Goal: Task Accomplishment & Management: Complete application form

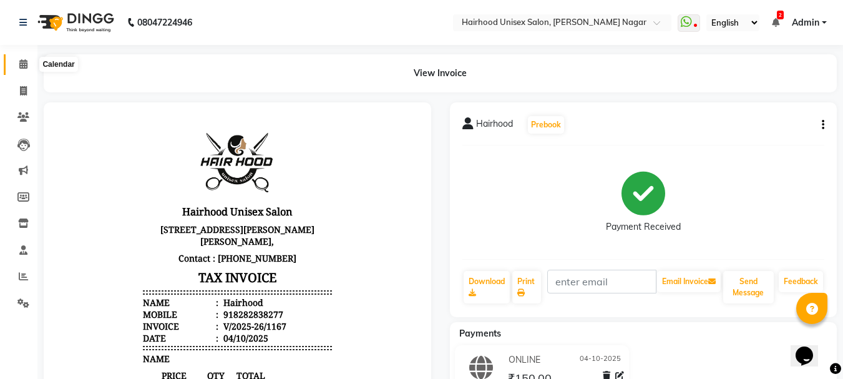
click at [20, 62] on icon at bounding box center [23, 63] width 8 height 9
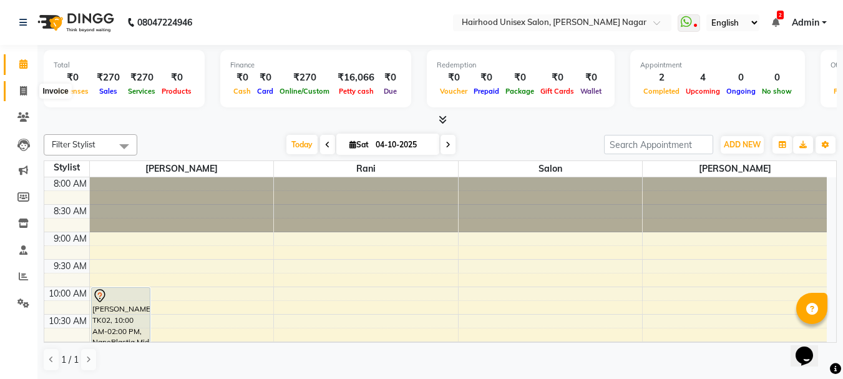
click at [24, 86] on icon at bounding box center [23, 90] width 7 height 9
select select "service"
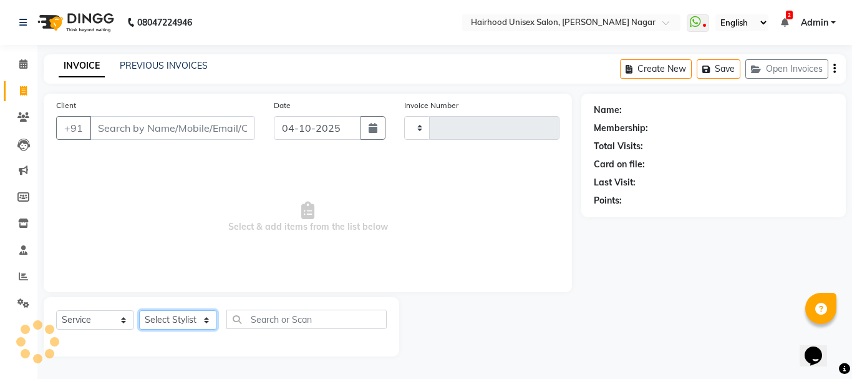
click at [173, 327] on select "Select Stylist [PERSON_NAME] Rani Salon [PERSON_NAME]" at bounding box center [178, 319] width 78 height 19
type input "1168"
select select "754"
click at [139, 310] on select "Select Stylist [PERSON_NAME] Rani Salon [PERSON_NAME]" at bounding box center [178, 319] width 78 height 19
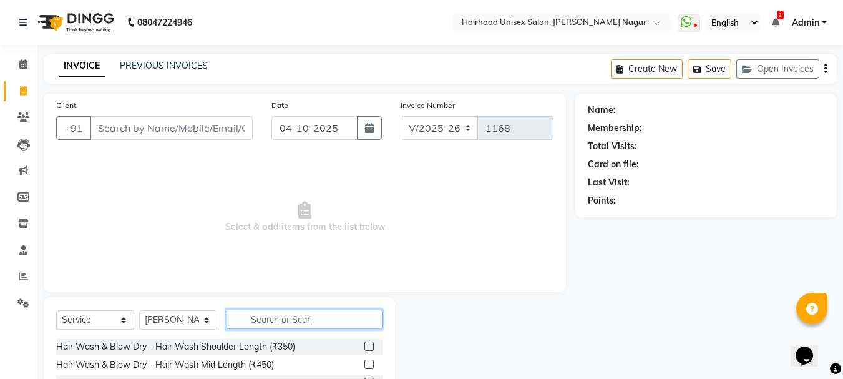
click at [278, 323] on input "text" at bounding box center [304, 318] width 156 height 19
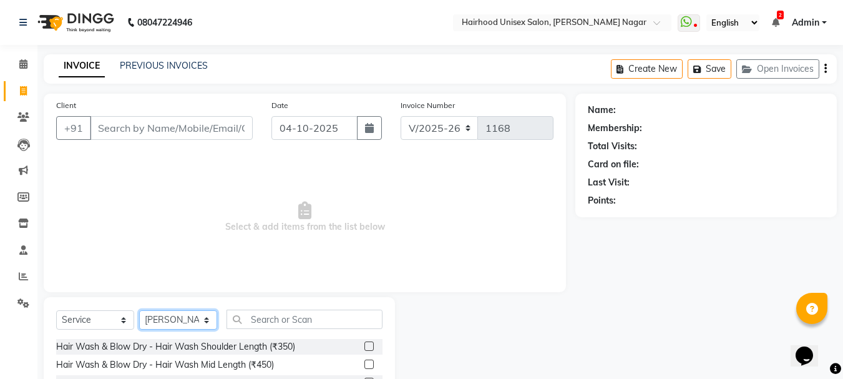
click at [193, 316] on select "Select Stylist [PERSON_NAME] Rani Salon [PERSON_NAME]" at bounding box center [178, 319] width 78 height 19
select select "36631"
click at [139, 310] on select "Select Stylist [PERSON_NAME] Rani Salon [PERSON_NAME]" at bounding box center [178, 319] width 78 height 19
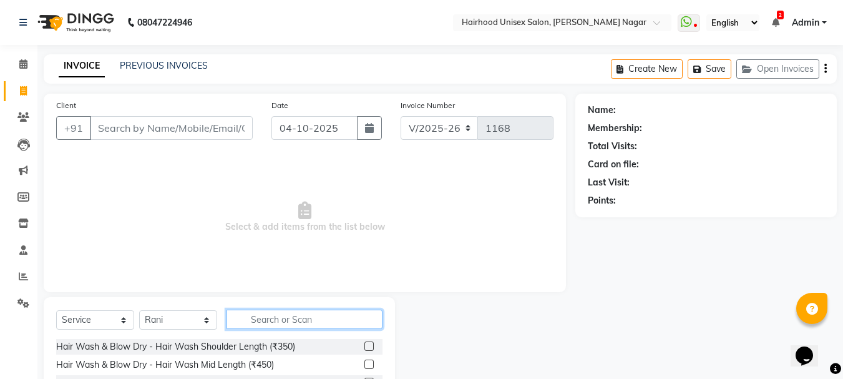
click at [293, 325] on input "text" at bounding box center [304, 318] width 156 height 19
type input "ir"
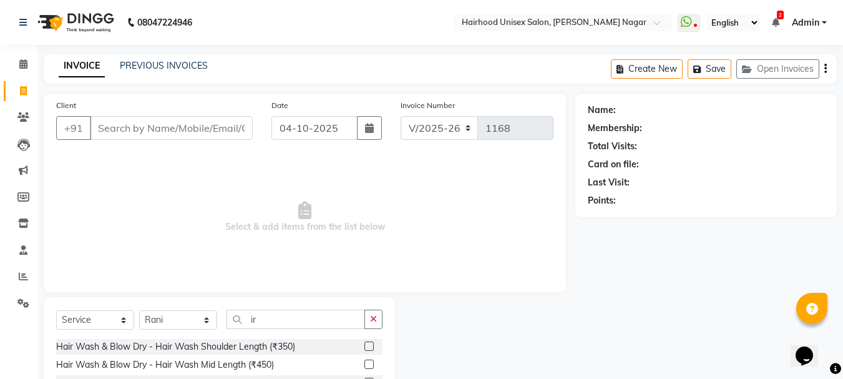
click at [364, 343] on label at bounding box center [368, 345] width 9 height 9
click at [364, 343] on input "checkbox" at bounding box center [368, 347] width 8 height 8
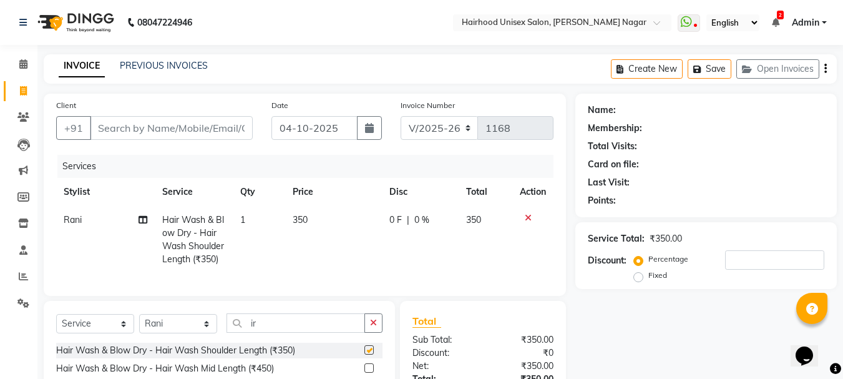
checkbox input "false"
click at [198, 134] on input "Client" at bounding box center [171, 128] width 163 height 24
type input "h"
type input "0"
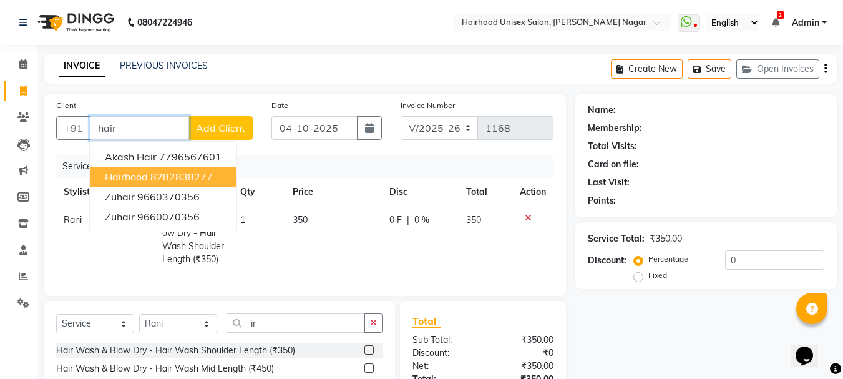
click at [190, 178] on ngb-highlight "8282838277" at bounding box center [181, 176] width 62 height 12
type input "8282838277"
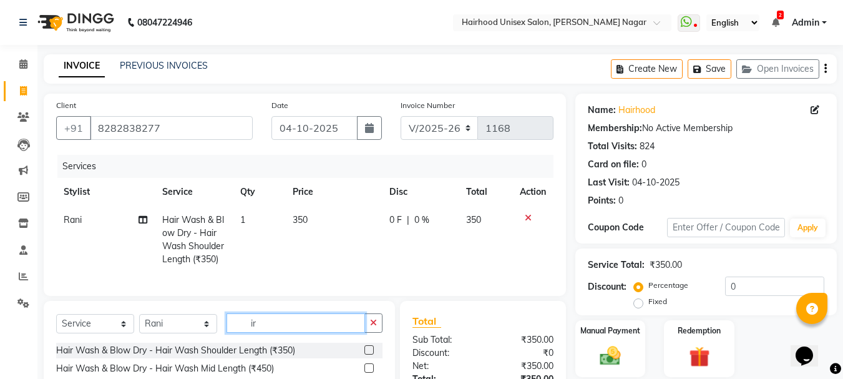
click at [265, 329] on input "ir" at bounding box center [295, 322] width 139 height 19
type input "i"
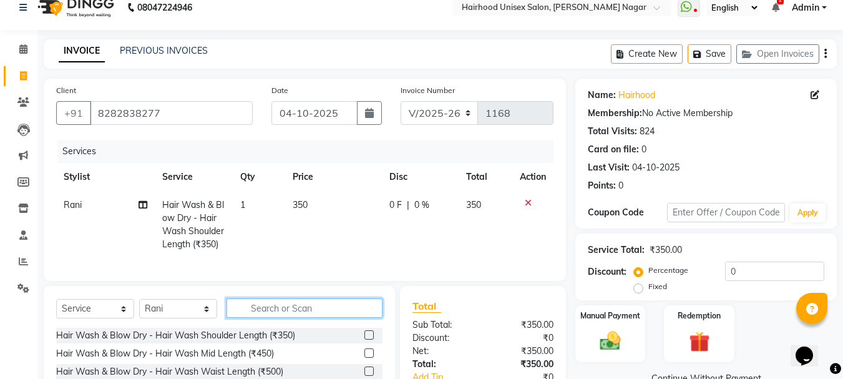
scroll to position [125, 0]
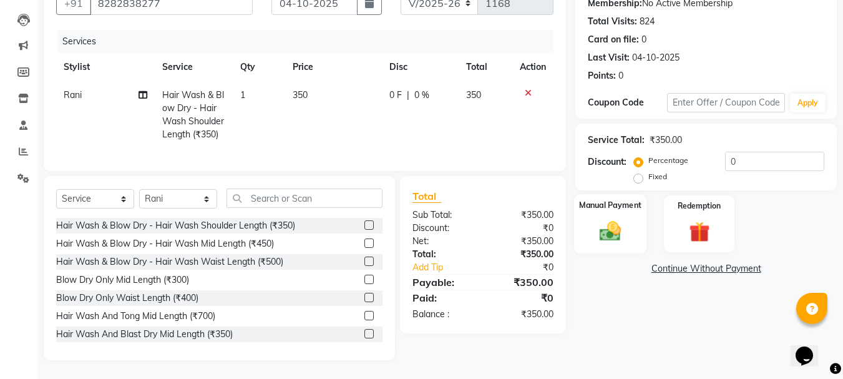
click at [603, 247] on div "Manual Payment" at bounding box center [610, 223] width 73 height 59
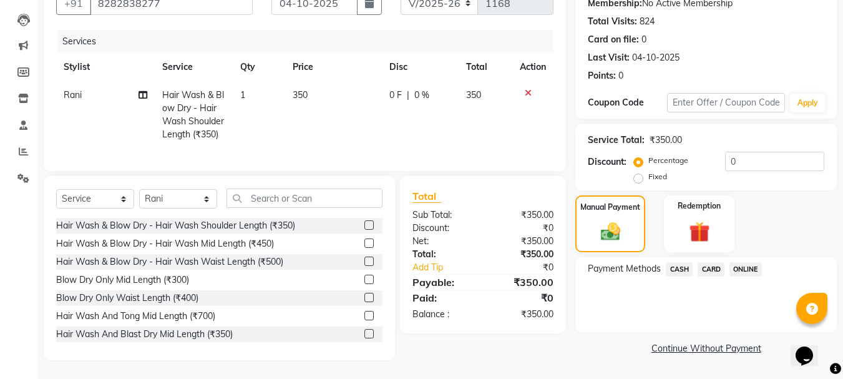
click at [394, 95] on span "0 F" at bounding box center [395, 95] width 12 height 13
select select "36631"
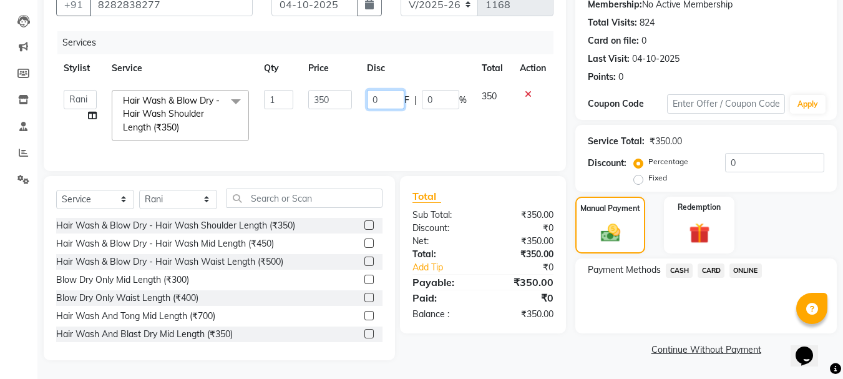
click at [395, 98] on input "0" at bounding box center [385, 99] width 37 height 19
type input "050"
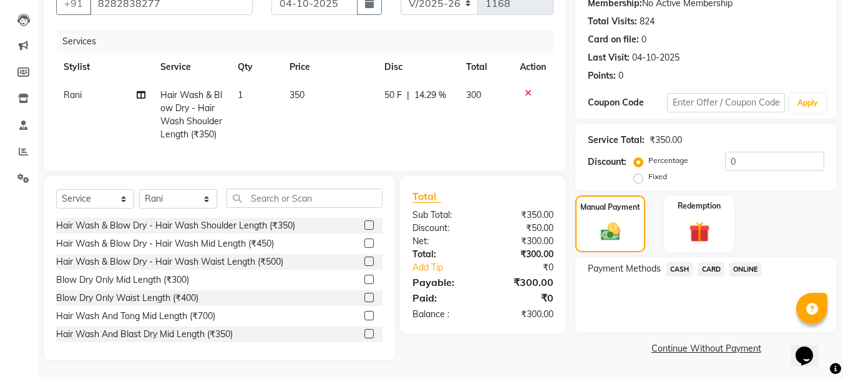
click at [419, 124] on td "50 F | 14.29 %" at bounding box center [418, 114] width 82 height 67
select select "36631"
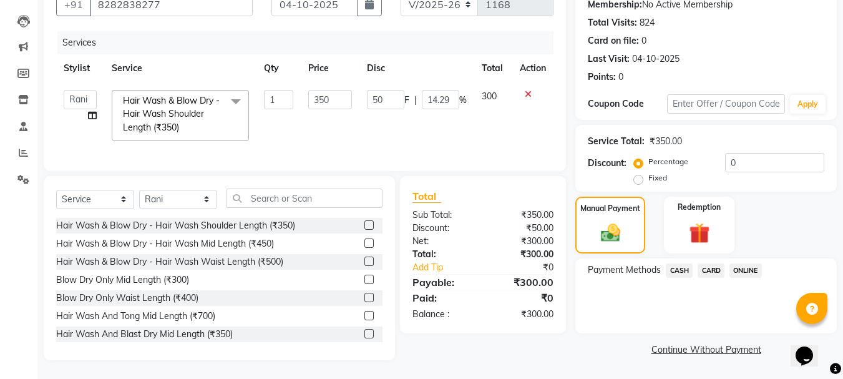
click at [744, 263] on span "ONLINE" at bounding box center [745, 270] width 32 height 14
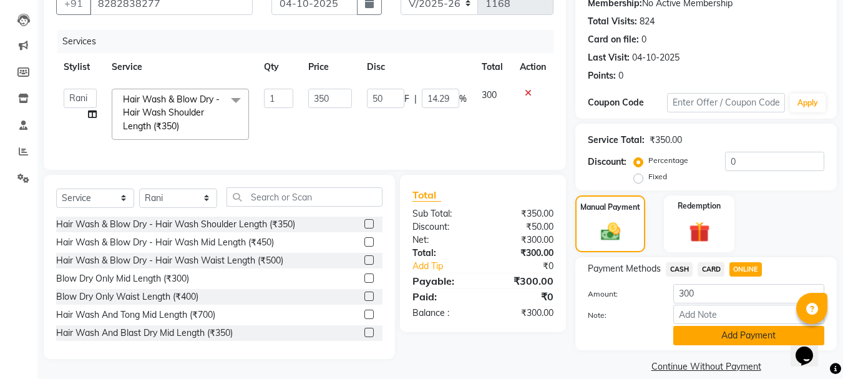
click at [699, 329] on button "Add Payment" at bounding box center [748, 335] width 151 height 19
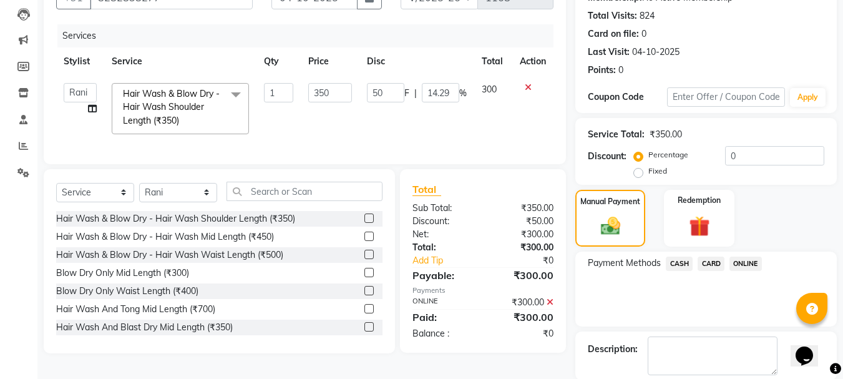
scroll to position [193, 0]
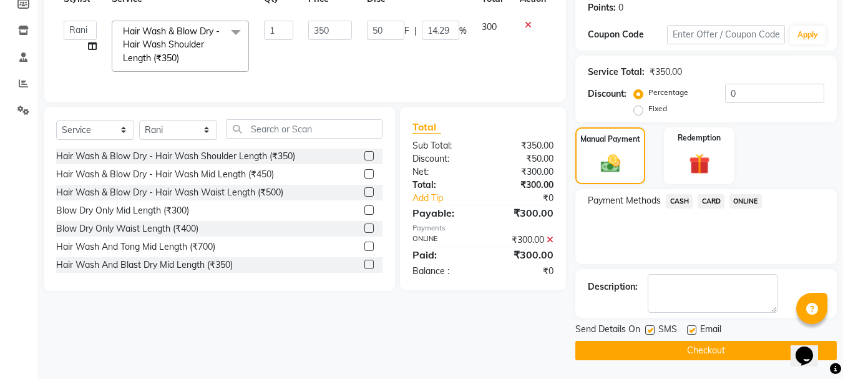
click at [642, 347] on button "Checkout" at bounding box center [705, 350] width 261 height 19
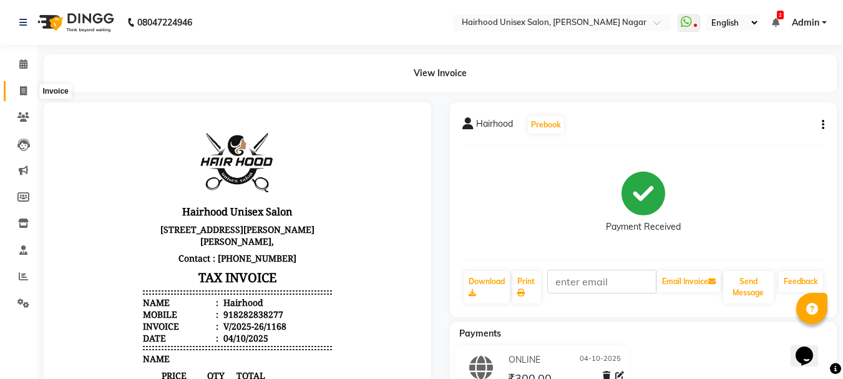
click at [25, 86] on icon at bounding box center [23, 90] width 7 height 9
select select "service"
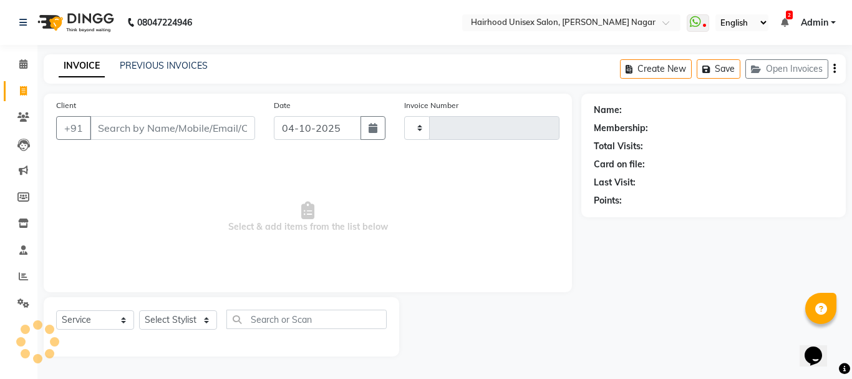
type input "1169"
select select "754"
click at [175, 152] on div "Client +91 Date [DATE] Invoice Number V/2025 V/[PHONE_NUMBER] Select & add item…" at bounding box center [308, 193] width 528 height 198
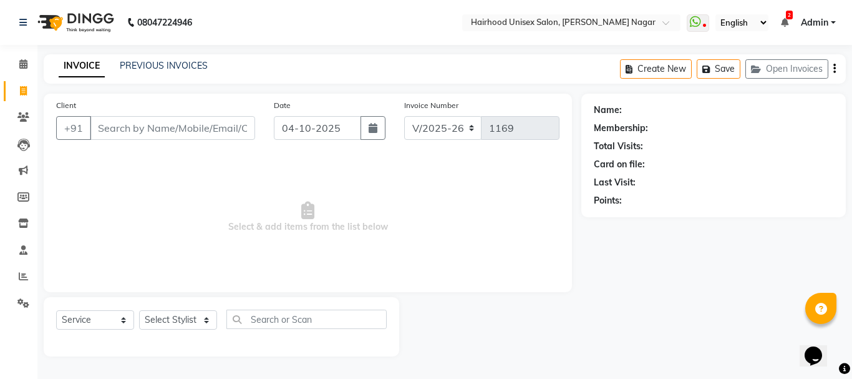
click at [175, 152] on div "Client +91 Date [DATE] Invoice Number V/2025 V/[PHONE_NUMBER] Select & add item…" at bounding box center [308, 193] width 528 height 198
click at [21, 115] on icon at bounding box center [23, 116] width 12 height 9
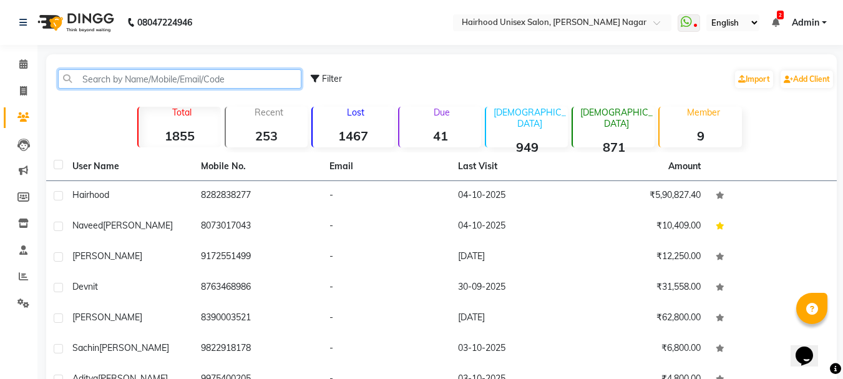
click at [96, 82] on input "text" at bounding box center [179, 78] width 243 height 19
click at [249, 75] on input "text" at bounding box center [179, 78] width 243 height 19
type input "0"
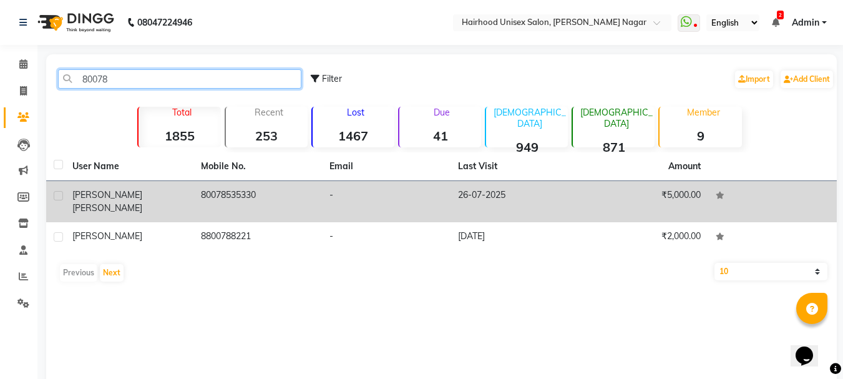
type input "80078"
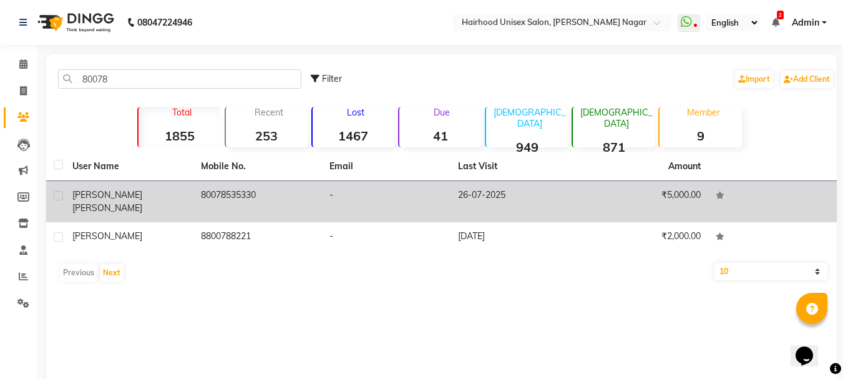
click at [248, 186] on td "80078535330" at bounding box center [257, 201] width 129 height 41
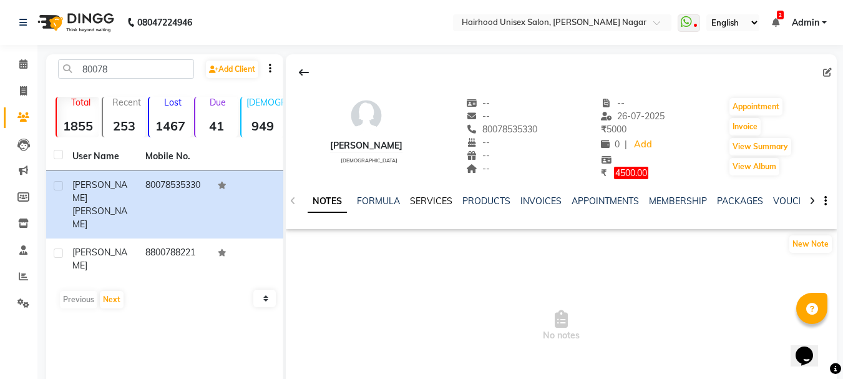
click at [434, 200] on link "SERVICES" at bounding box center [431, 200] width 42 height 11
